Goal: Transaction & Acquisition: Purchase product/service

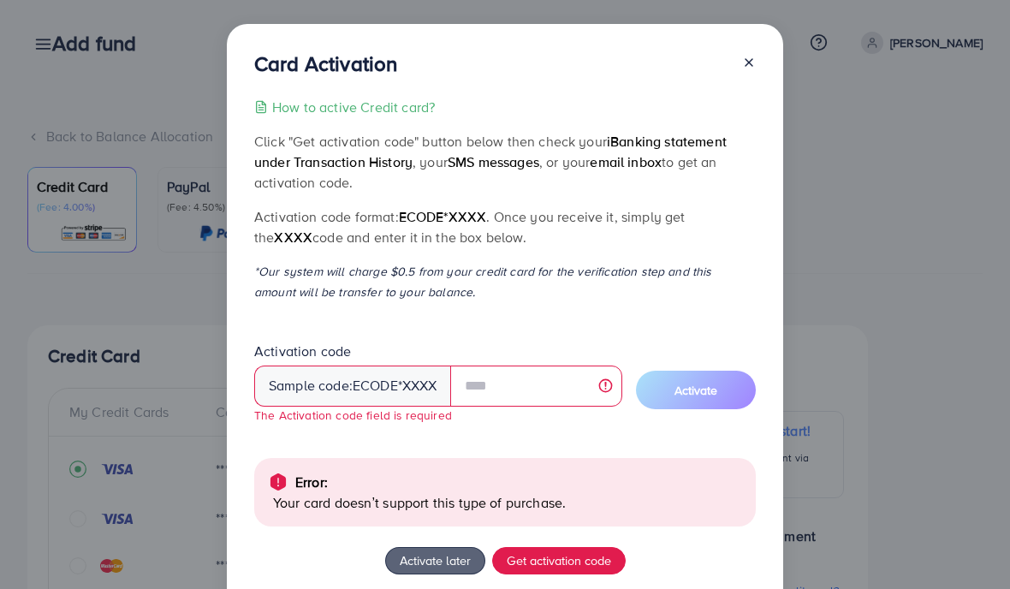
click at [742, 49] on div "Card Activation How to active Credit card? Click "Get activation code" button b…" at bounding box center [505, 360] width 557 height 673
click at [743, 69] on icon at bounding box center [749, 63] width 14 height 14
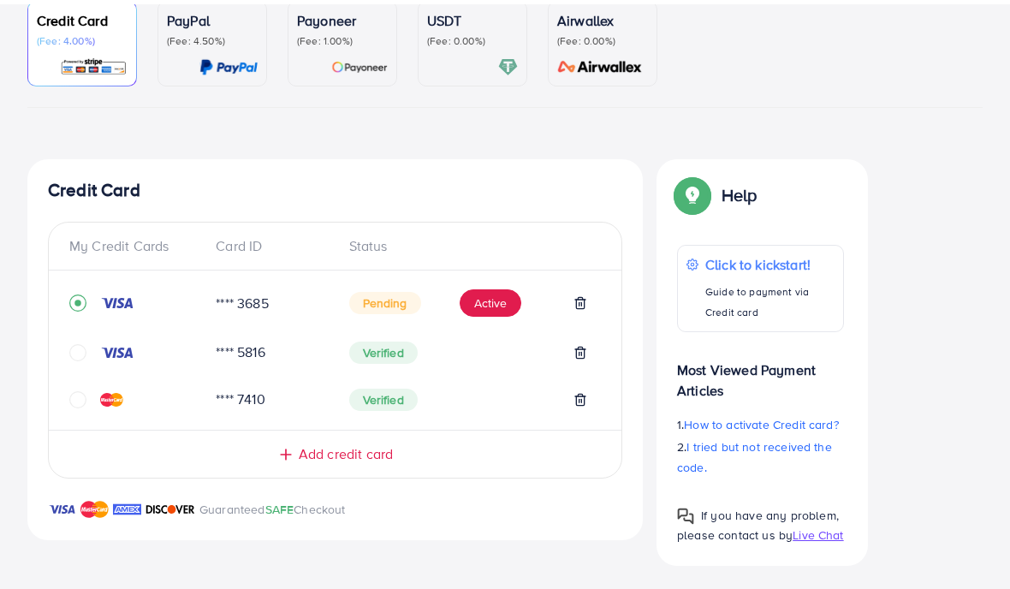
scroll to position [189, 0]
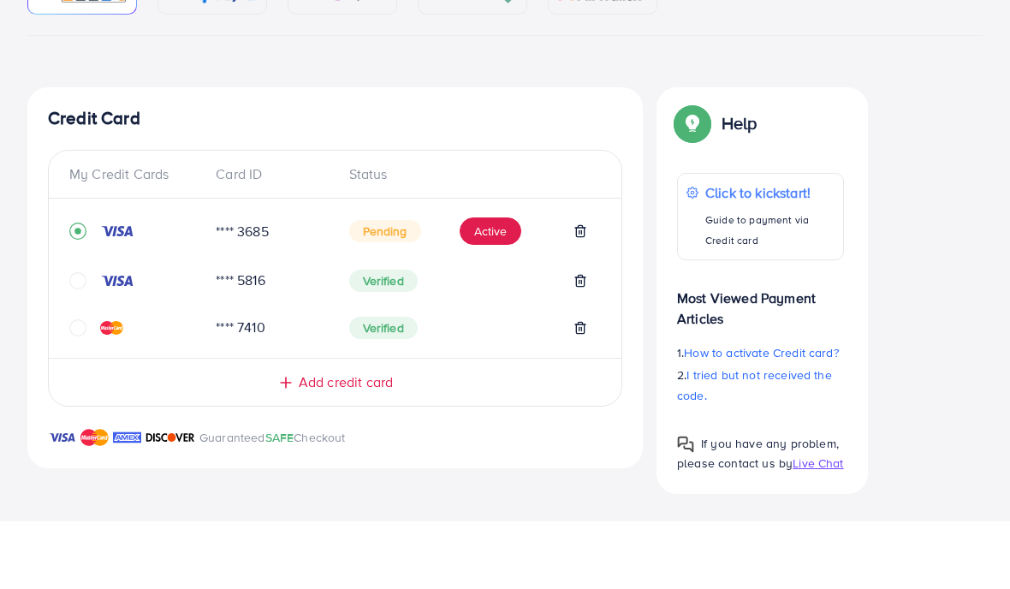
click at [83, 280] on div "**** 3685 Pending Active" at bounding box center [335, 305] width 532 height 51
click at [77, 280] on div "**** 3685 Pending Active" at bounding box center [335, 305] width 532 height 51
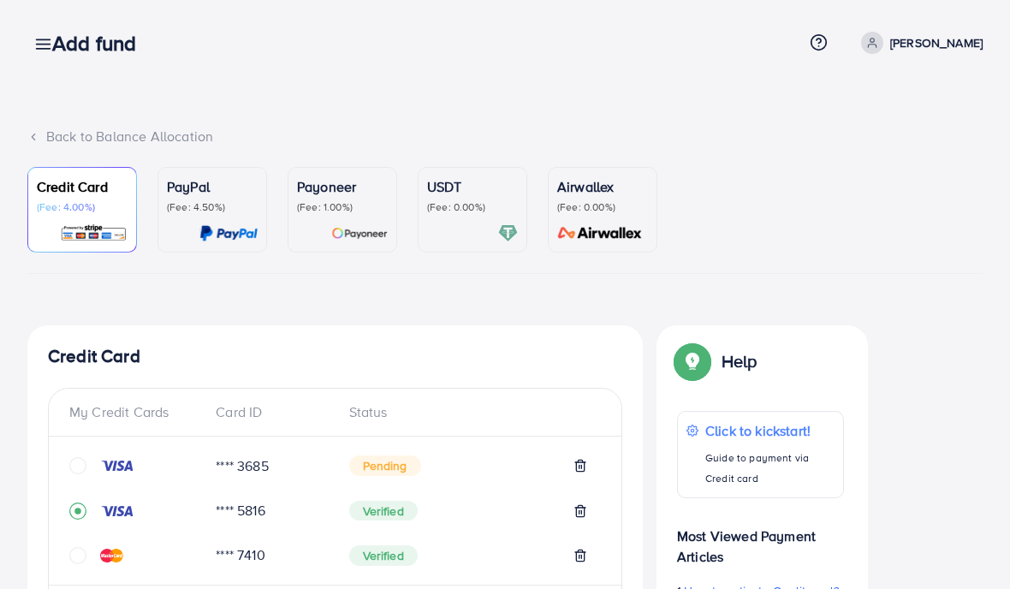
click at [42, 31] on div "Add fund" at bounding box center [101, 43] width 125 height 25
click at [48, 43] on div "Add fund" at bounding box center [101, 43] width 125 height 25
click at [48, 25] on div "Add fund Help Center Contact Support Term and policy About Us [PERSON_NAME] Pro…" at bounding box center [505, 43] width 956 height 46
click at [60, 132] on div "Back to Balance Allocation" at bounding box center [505, 137] width 956 height 20
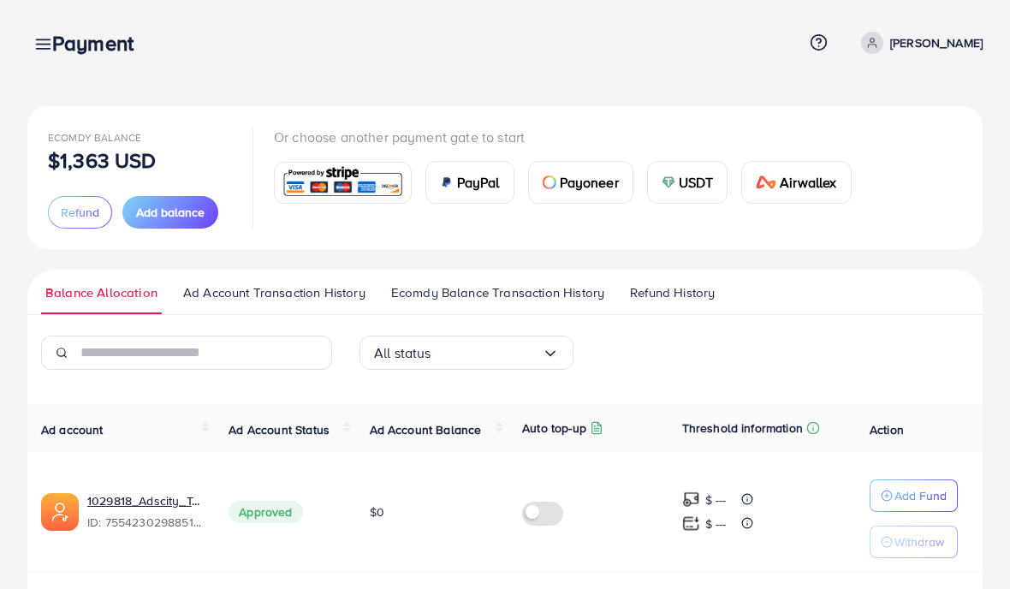
click at [109, 116] on div "Ecomdy Balance $1,363 USD Refund Add balance Or choose another payment gate to …" at bounding box center [505, 177] width 956 height 143
click at [158, 197] on button "Add balance" at bounding box center [170, 212] width 96 height 33
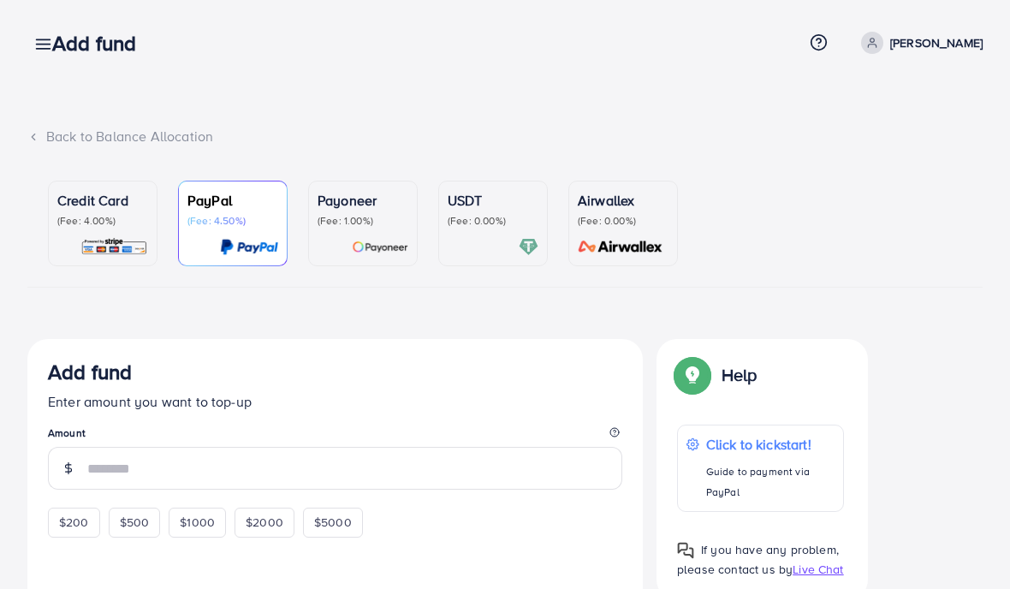
click at [104, 192] on p "Credit Card" at bounding box center [102, 200] width 91 height 21
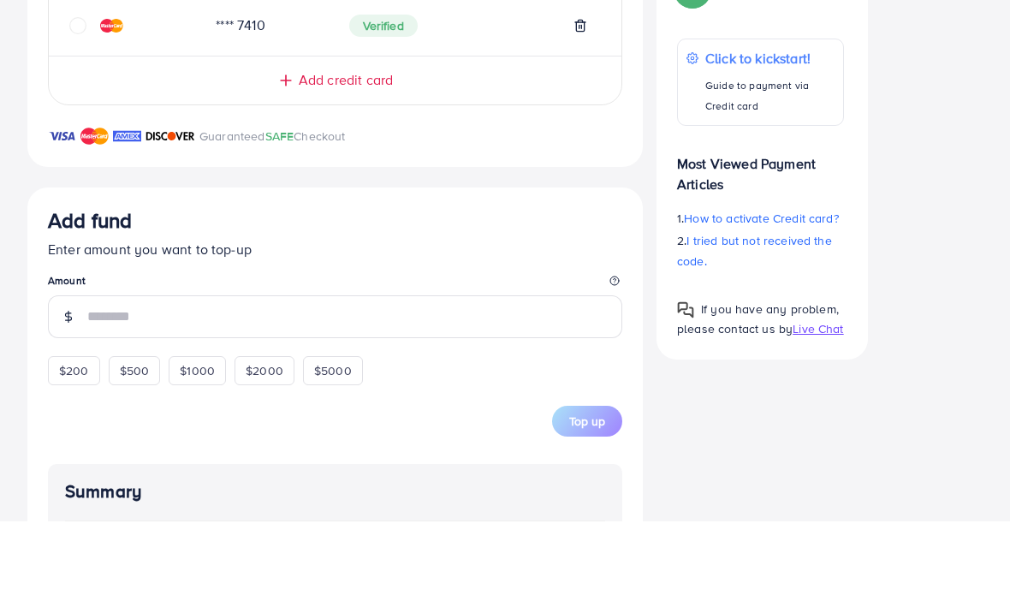
scroll to position [512, 0]
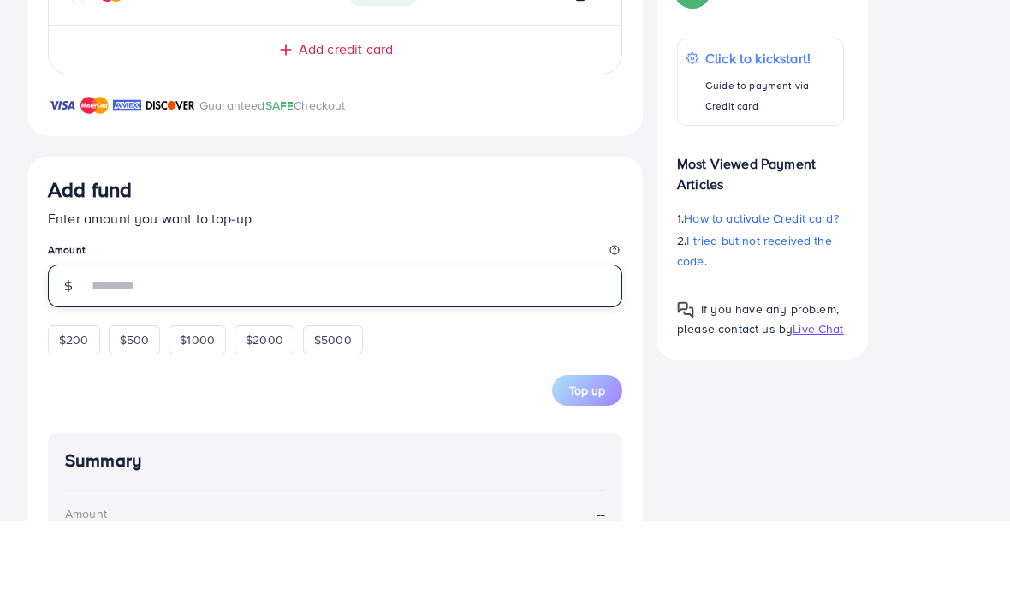
click at [132, 332] on input "number" at bounding box center [354, 353] width 535 height 43
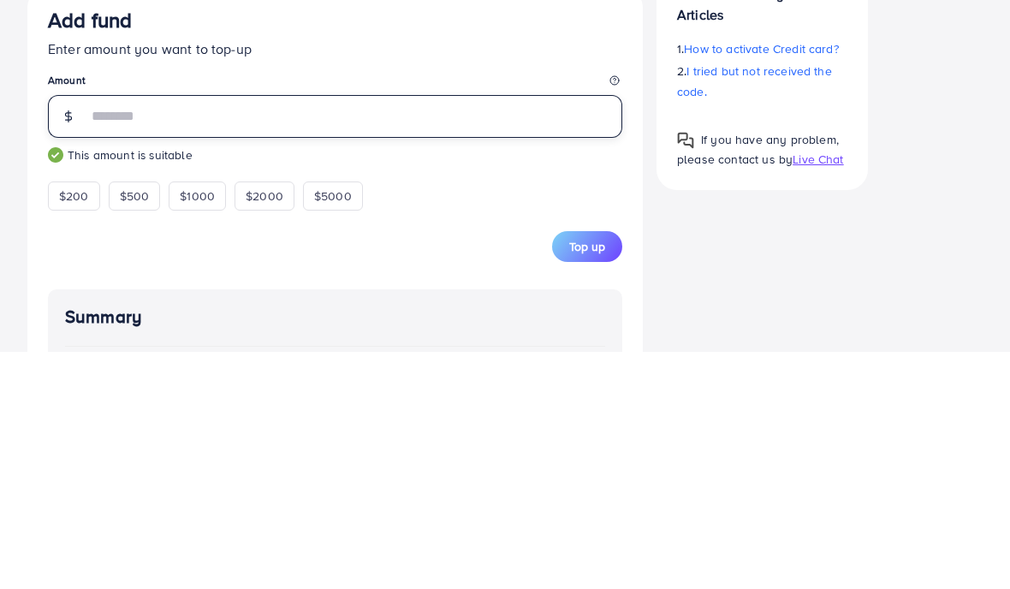
type input "***"
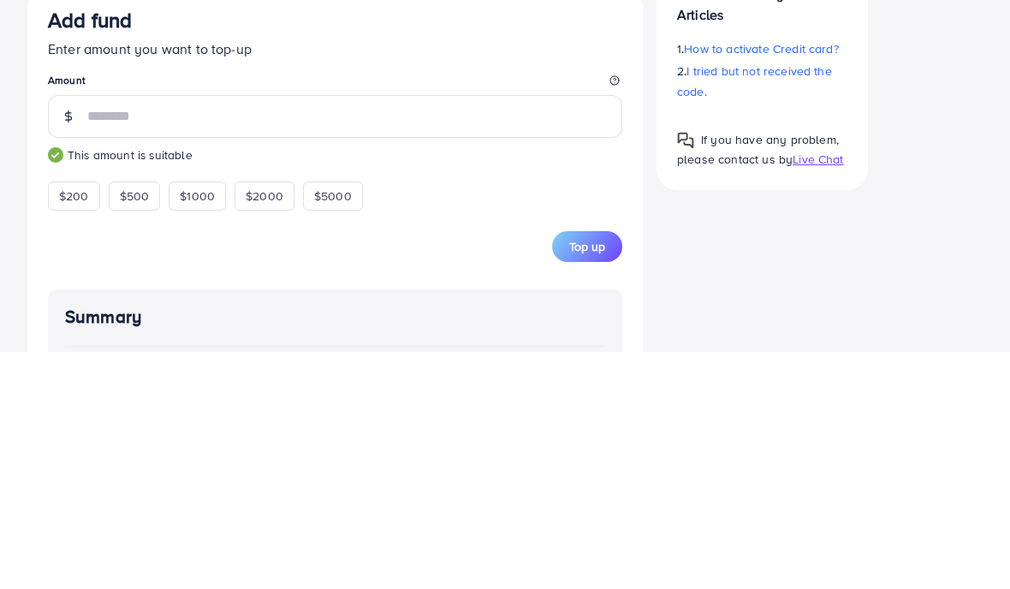
click at [358, 245] on div "Add fund" at bounding box center [335, 261] width 575 height 32
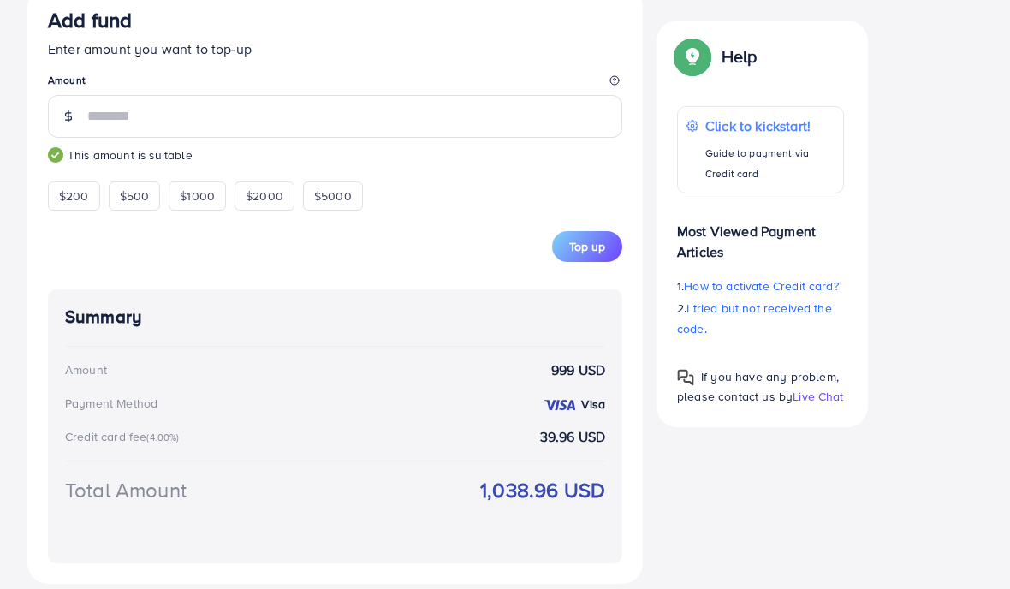
click at [603, 245] on span "Top up" at bounding box center [587, 246] width 36 height 17
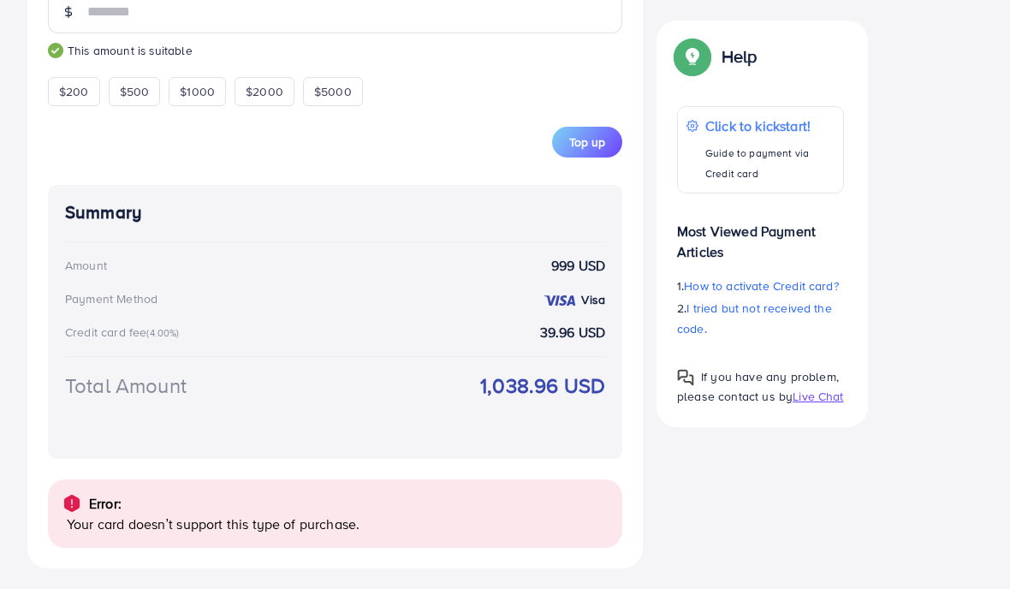
scroll to position [855, 0]
